Goal: Task Accomplishment & Management: Manage account settings

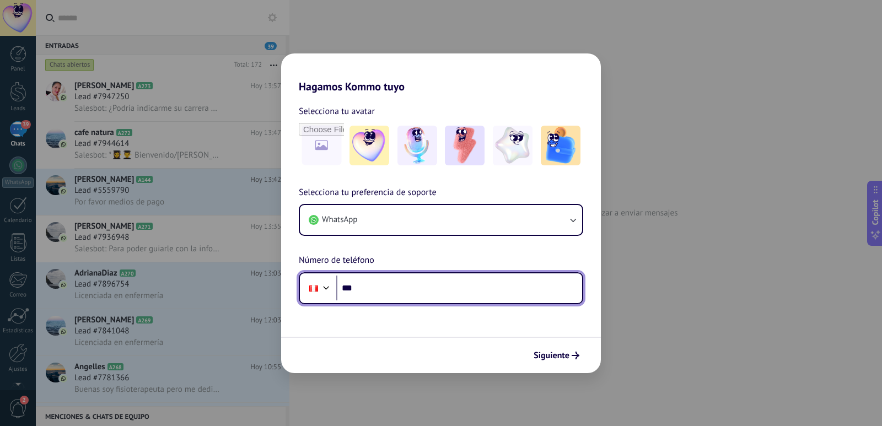
click at [441, 295] on input "***" at bounding box center [459, 288] width 246 height 25
type input "**********"
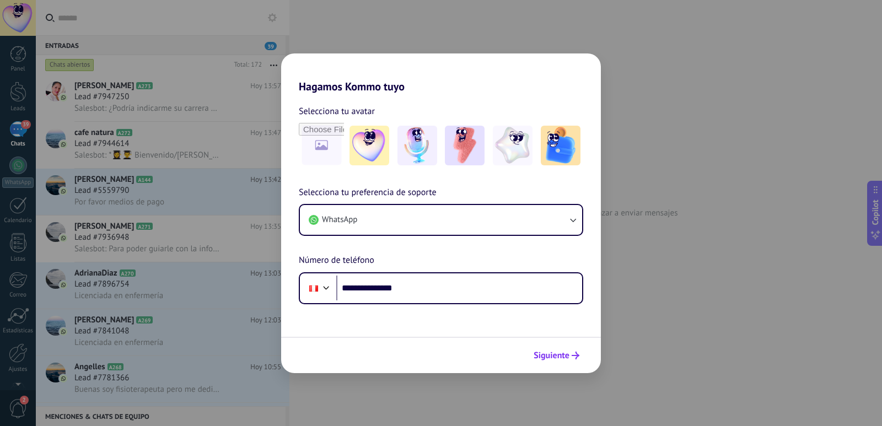
click at [543, 347] on button "Siguiente" at bounding box center [557, 355] width 56 height 19
click at [571, 353] on div at bounding box center [441, 355] width 320 height 36
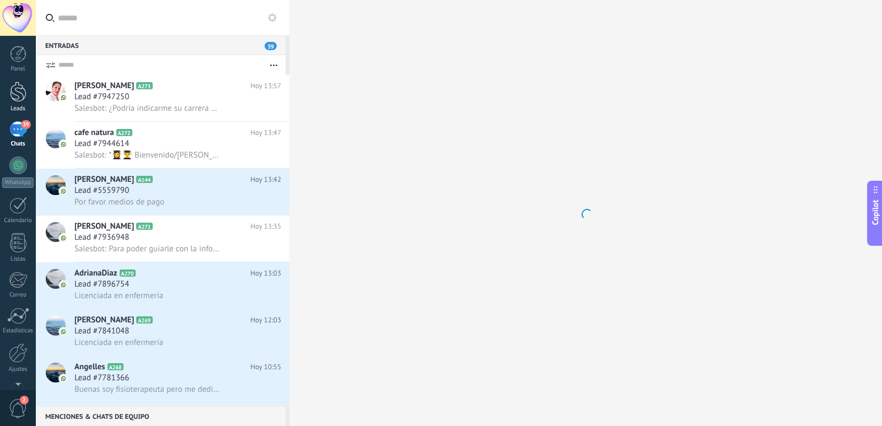
click at [31, 94] on link "Leads" at bounding box center [18, 97] width 36 height 31
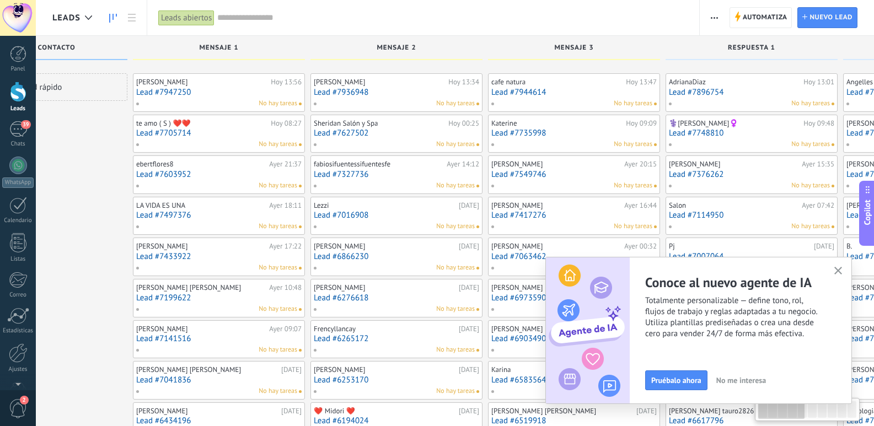
drag, startPoint x: 199, startPoint y: 133, endPoint x: 111, endPoint y: 149, distance: 89.0
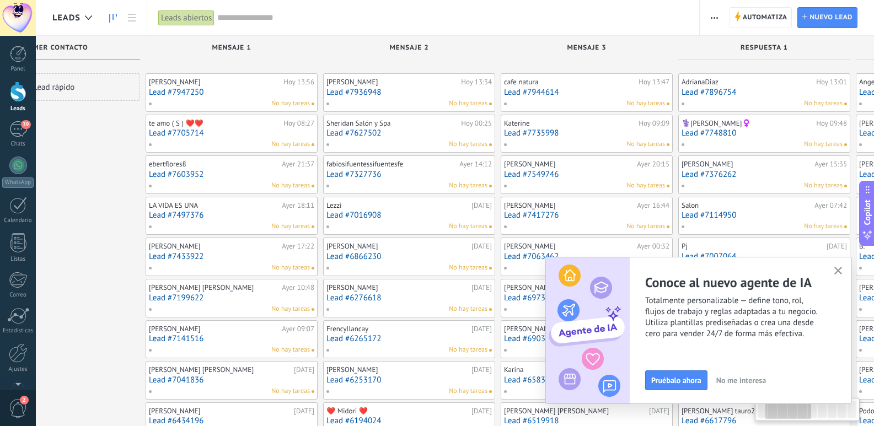
drag, startPoint x: 677, startPoint y: 50, endPoint x: 693, endPoint y: 74, distance: 28.6
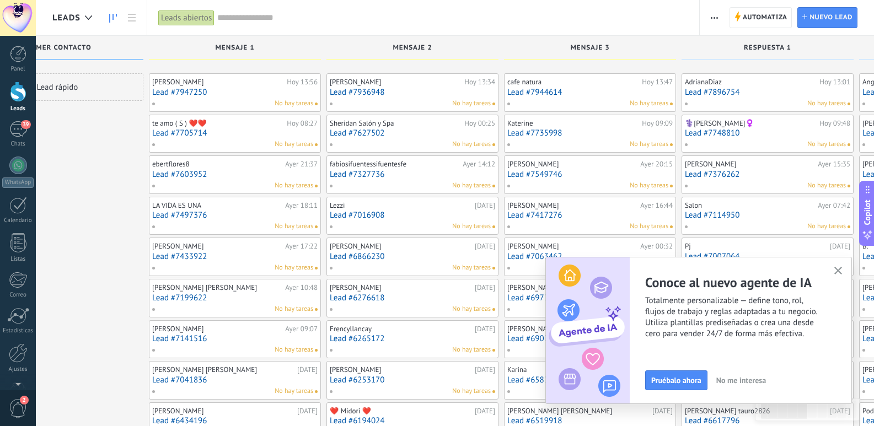
click at [835, 277] on button "button" at bounding box center [838, 271] width 14 height 15
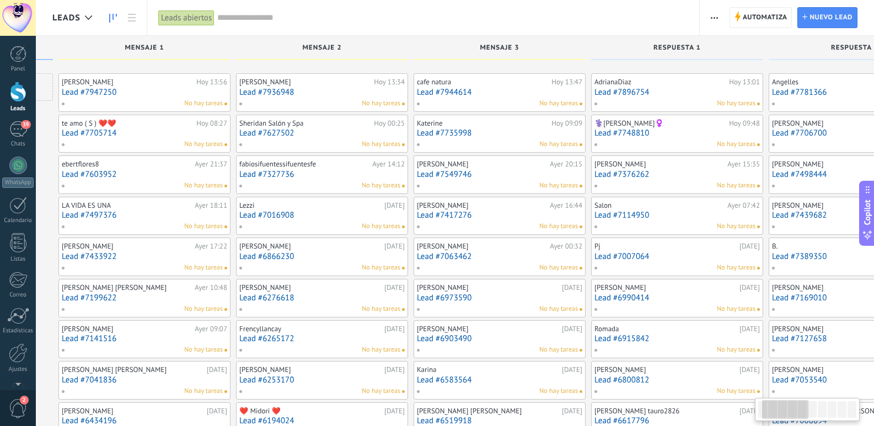
drag, startPoint x: 527, startPoint y: 50, endPoint x: 439, endPoint y: 51, distance: 88.2
click at [439, 51] on div "Mensaje 3" at bounding box center [499, 48] width 161 height 9
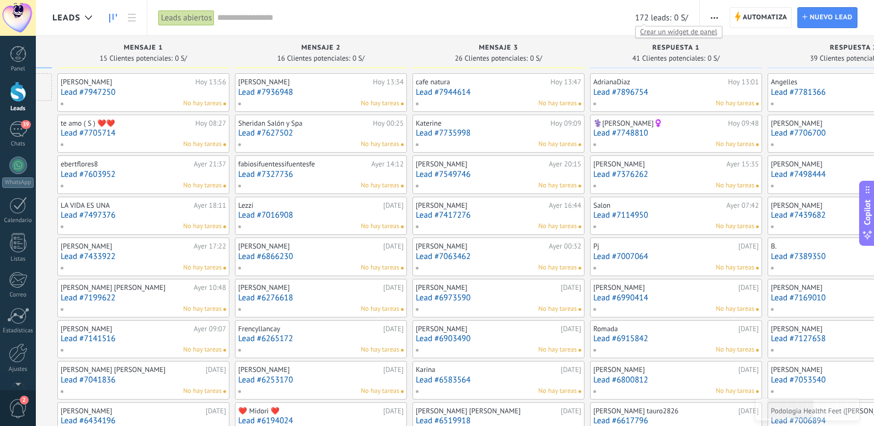
drag, startPoint x: 631, startPoint y: 19, endPoint x: 659, endPoint y: 17, distance: 27.7
click at [659, 17] on div "172 leads: 0 S/" at bounding box center [452, 17] width 471 height 35
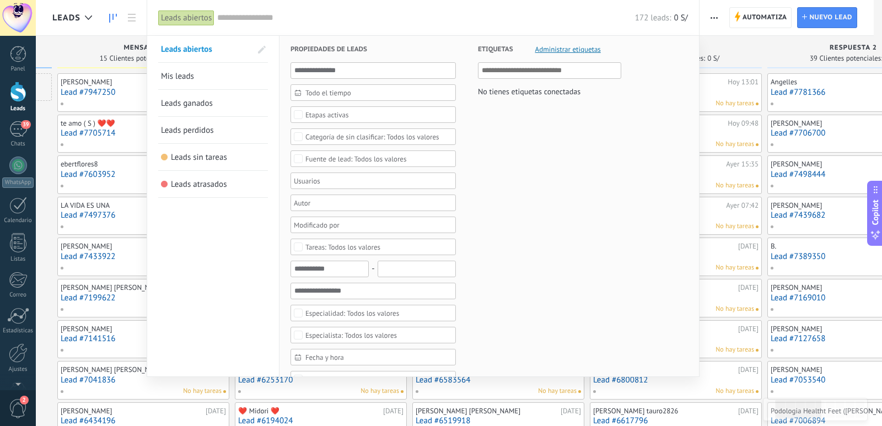
click at [734, 36] on div at bounding box center [441, 213] width 882 height 426
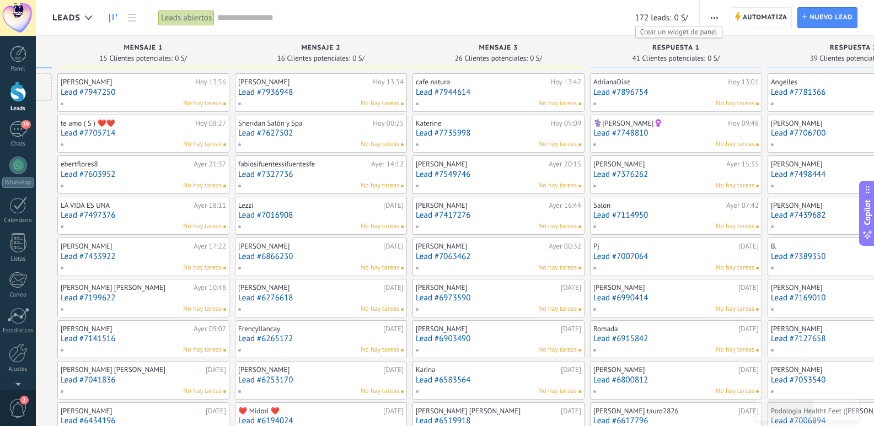
drag, startPoint x: 635, startPoint y: 13, endPoint x: 656, endPoint y: 17, distance: 21.4
click at [656, 17] on div "172 leads: 0 S/" at bounding box center [452, 17] width 471 height 35
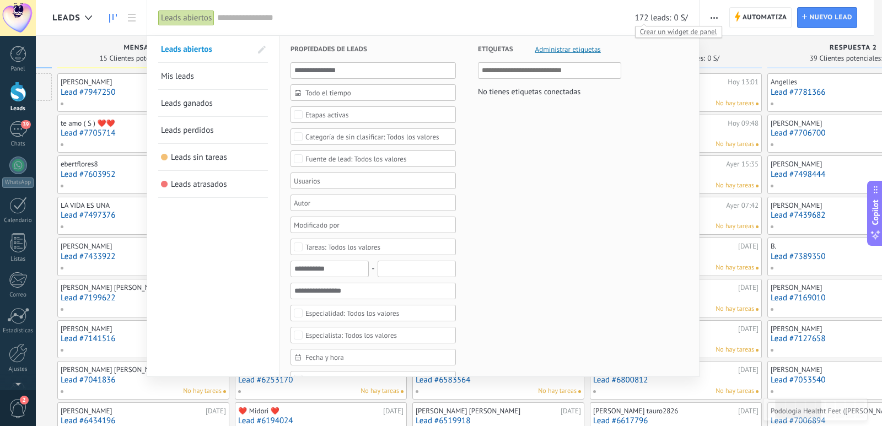
click at [647, 18] on span "172 leads:" at bounding box center [653, 18] width 36 height 10
click at [740, 43] on div at bounding box center [441, 213] width 882 height 426
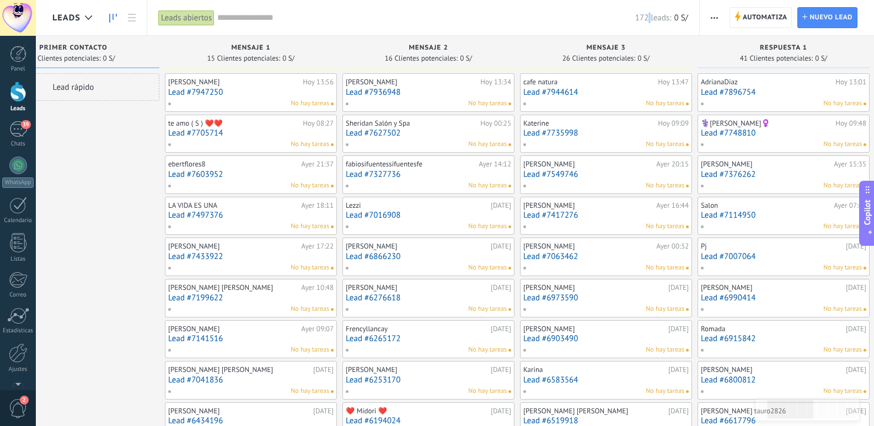
scroll to position [0, 0]
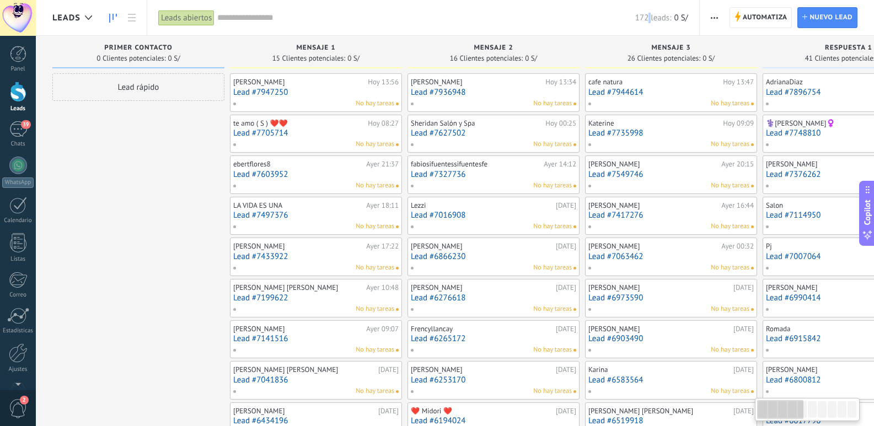
drag, startPoint x: 291, startPoint y: 50, endPoint x: 578, endPoint y: 50, distance: 287.3
click at [578, 50] on div "Mensaje 2 16 Clientes potenciales: 0 S/" at bounding box center [493, 52] width 172 height 33
drag, startPoint x: 206, startPoint y: 164, endPoint x: 219, endPoint y: 174, distance: 16.1
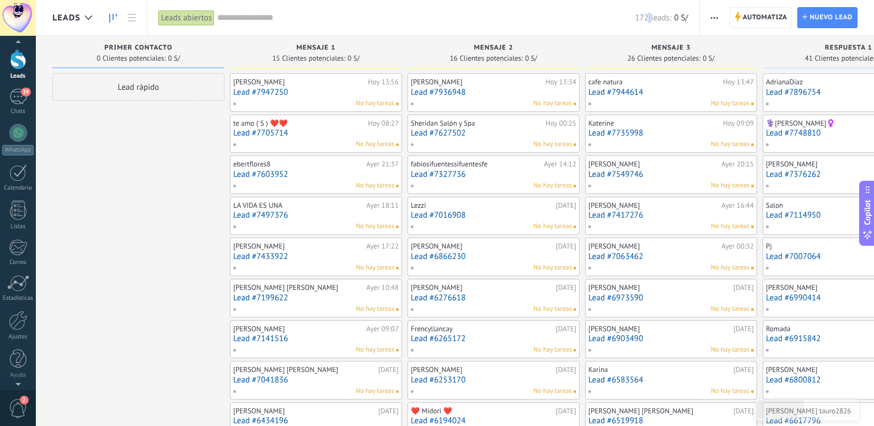
drag, startPoint x: 25, startPoint y: 324, endPoint x: 77, endPoint y: 189, distance: 144.0
click at [636, 58] on span "26 Clientes potenciales:" at bounding box center [663, 58] width 73 height 7
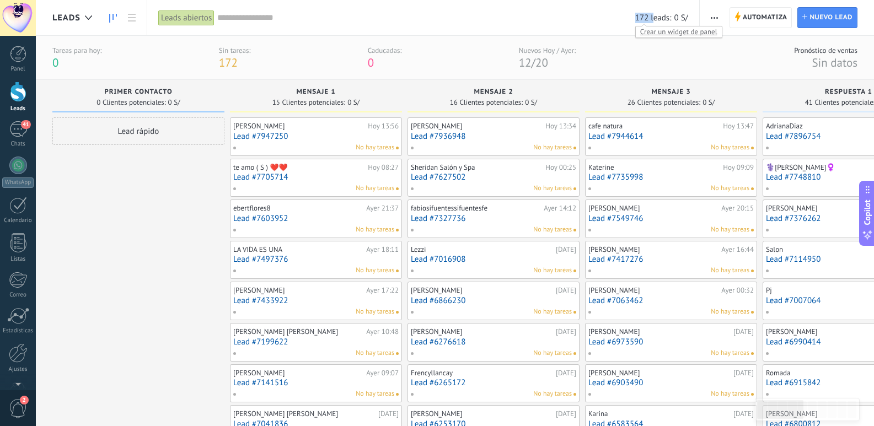
drag, startPoint x: 636, startPoint y: 15, endPoint x: 653, endPoint y: 17, distance: 16.6
click at [653, 17] on span "172 leads:" at bounding box center [653, 18] width 36 height 10
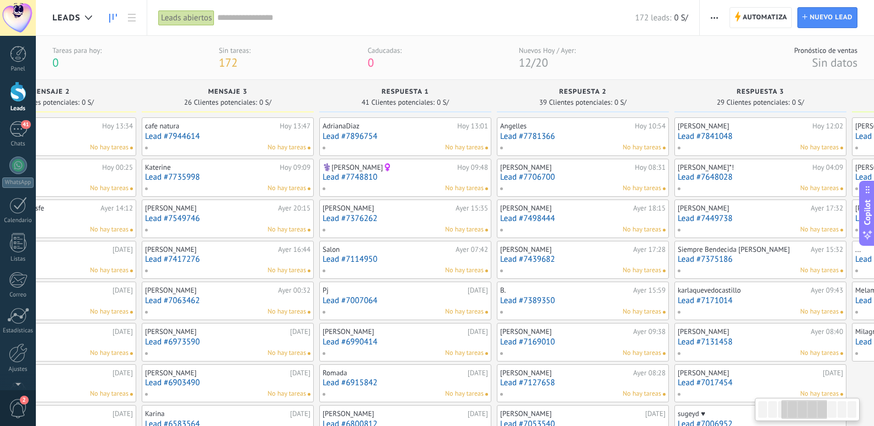
drag, startPoint x: 589, startPoint y: 101, endPoint x: 145, endPoint y: 110, distance: 443.9
click at [145, 110] on div "Mensaje 3 26 Clientes potenciales: 0 S/" at bounding box center [228, 96] width 172 height 33
